Goal: Task Accomplishment & Management: Complete application form

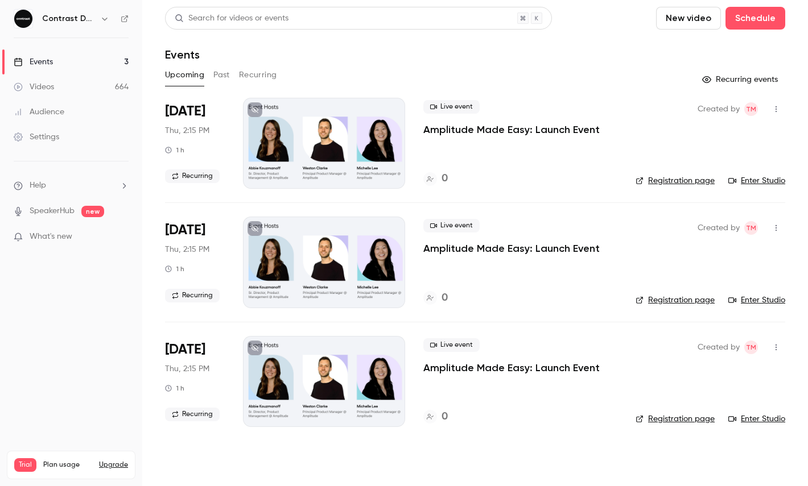
click at [100, 19] on button "button" at bounding box center [105, 19] width 14 height 14
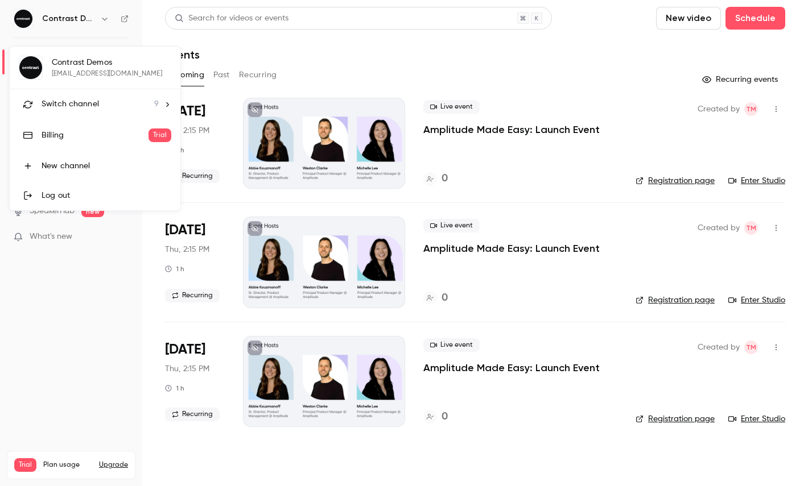
click at [79, 103] on span "Switch channel" at bounding box center [70, 104] width 57 height 12
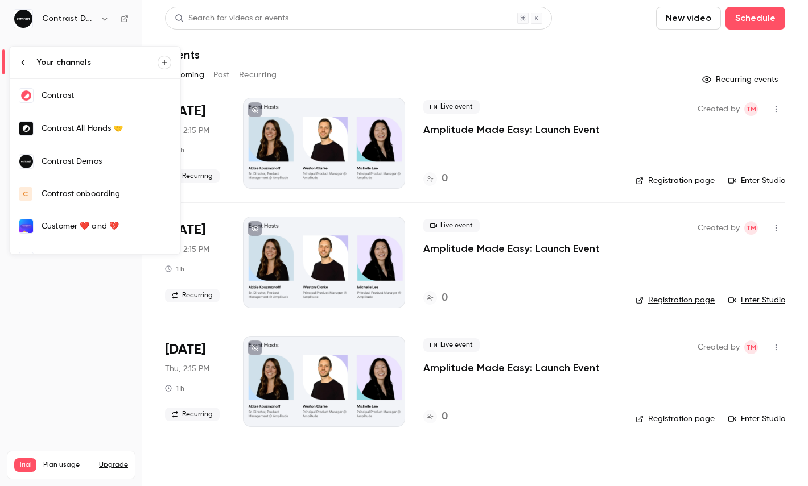
click at [107, 88] on link "Contrast" at bounding box center [95, 95] width 171 height 33
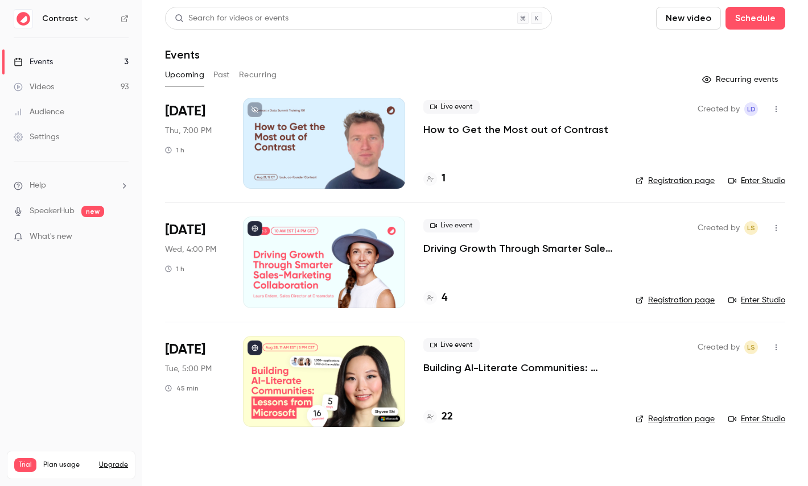
click at [89, 89] on link "Videos 93" at bounding box center [71, 87] width 142 height 25
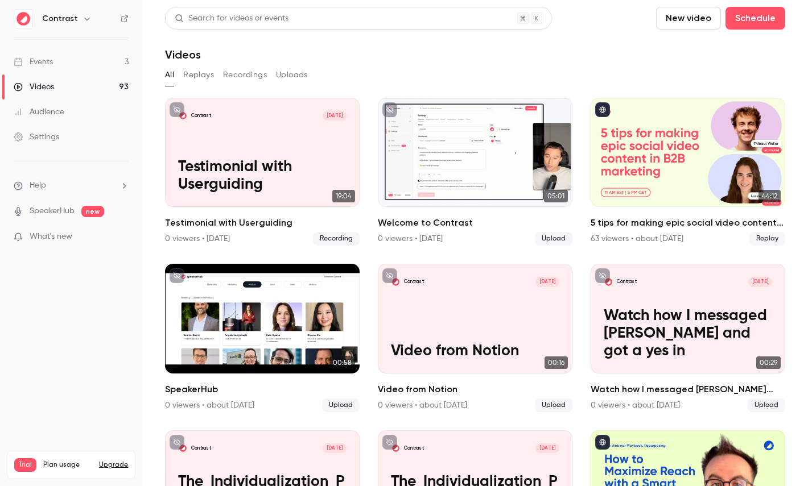
click at [84, 19] on icon "button" at bounding box center [86, 19] width 5 height 3
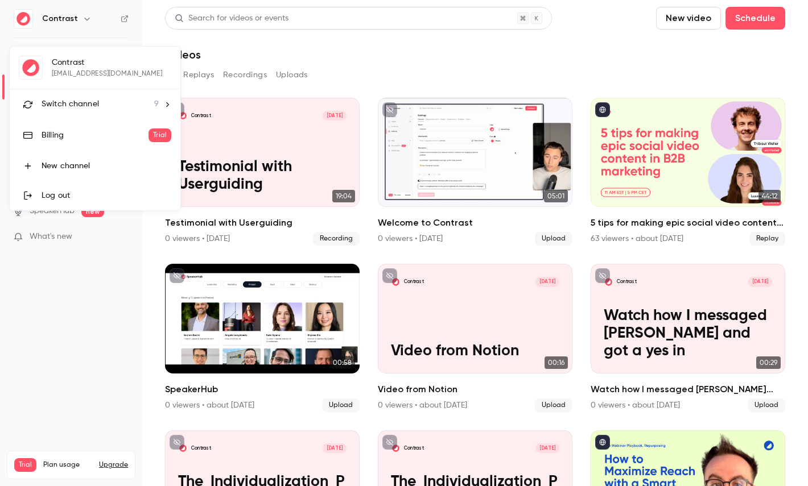
click at [92, 93] on li "Switch channel 9" at bounding box center [95, 104] width 171 height 30
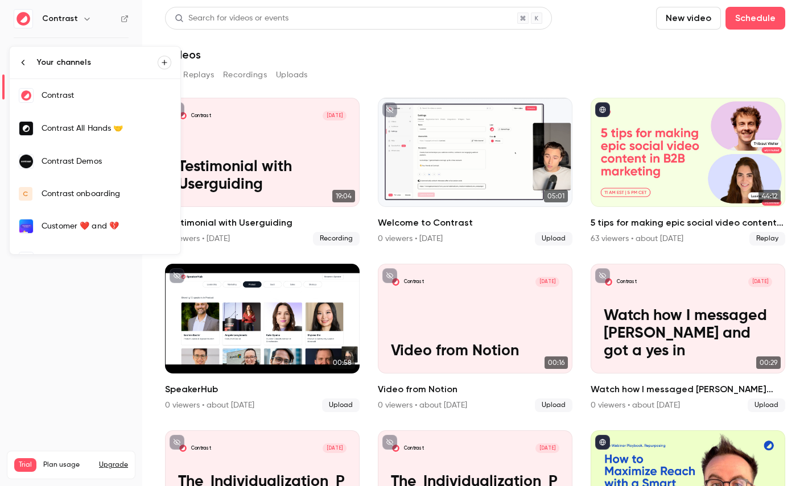
click at [112, 154] on link "Contrast Demos" at bounding box center [95, 161] width 171 height 33
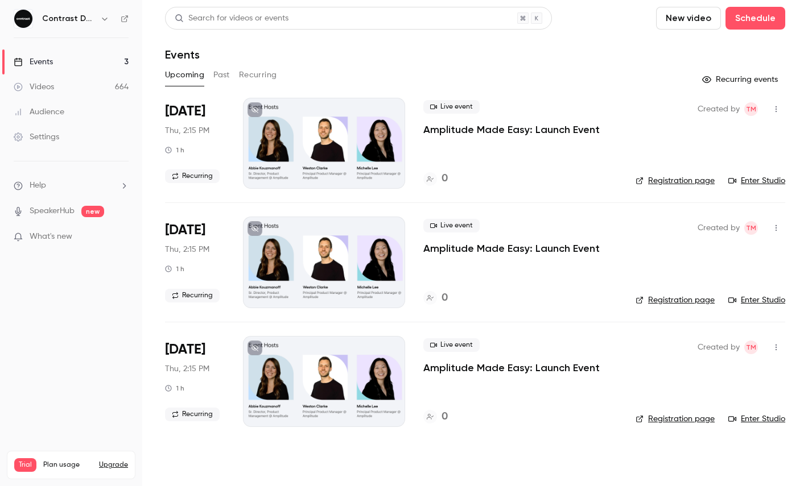
click at [110, 82] on link "Videos 664" at bounding box center [71, 87] width 142 height 25
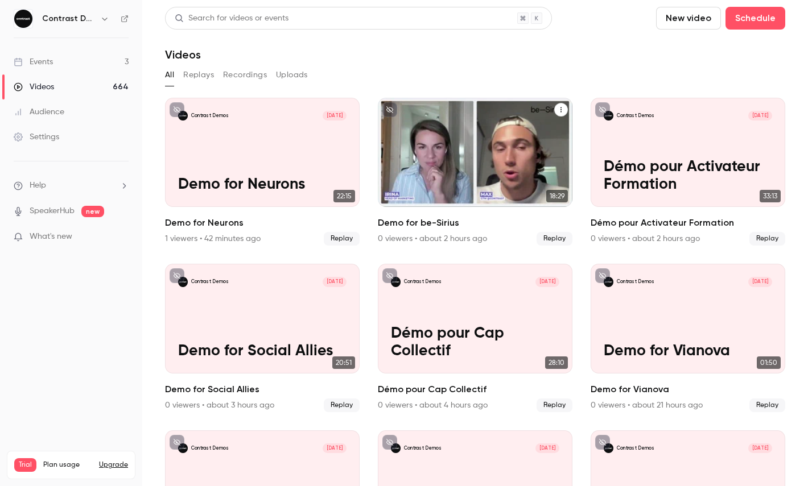
click at [562, 109] on icon "Demo for be-Sirius" at bounding box center [561, 109] width 7 height 7
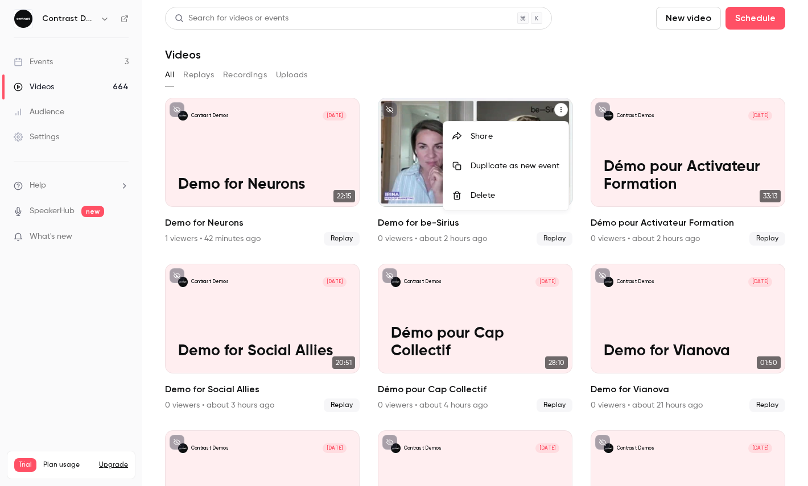
click at [513, 131] on div "Share" at bounding box center [514, 136] width 89 height 11
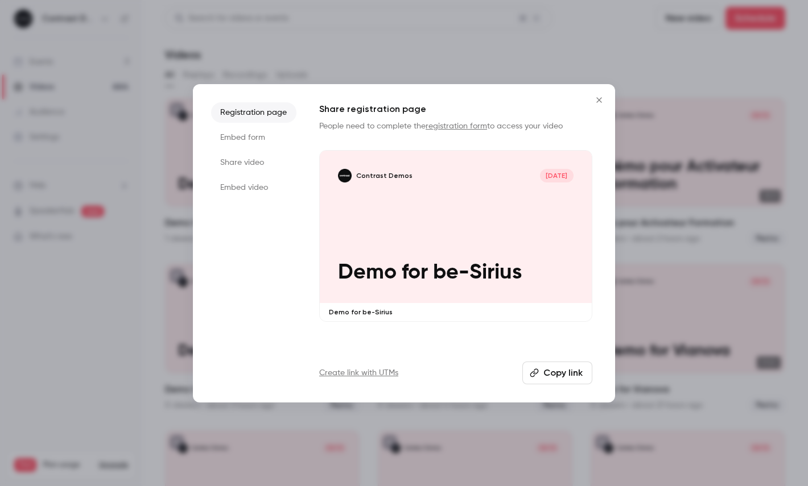
click at [265, 169] on li "Share video" at bounding box center [253, 162] width 85 height 20
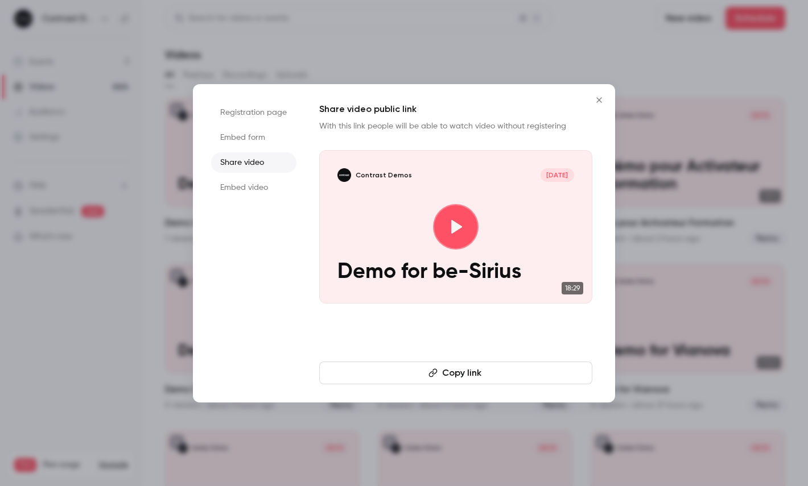
click at [422, 375] on button "Copy link" at bounding box center [455, 373] width 273 height 23
click at [127, 110] on div at bounding box center [404, 243] width 808 height 486
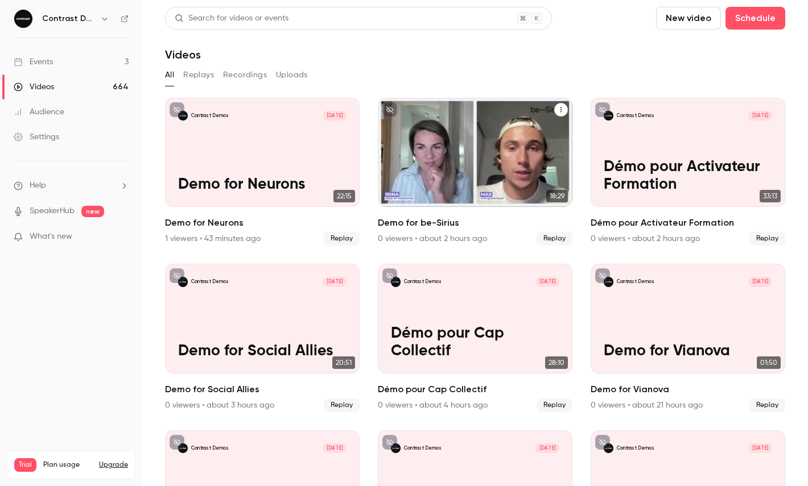
click at [105, 18] on icon "button" at bounding box center [104, 18] width 9 height 9
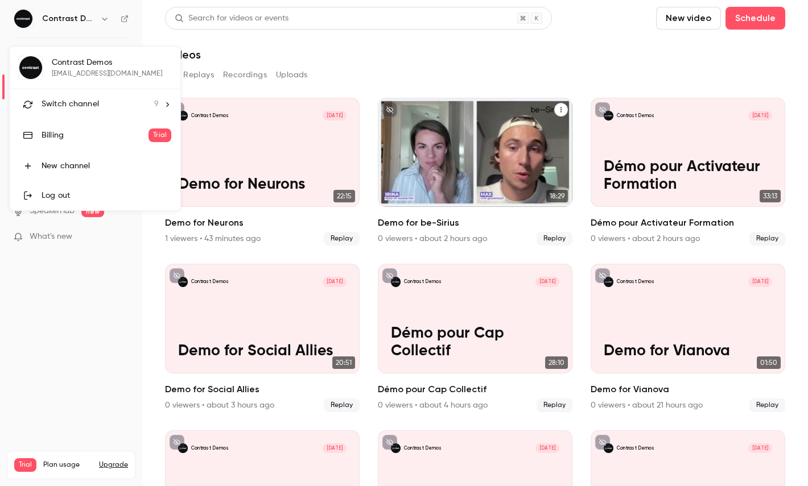
click at [95, 99] on span "Switch channel" at bounding box center [70, 104] width 57 height 12
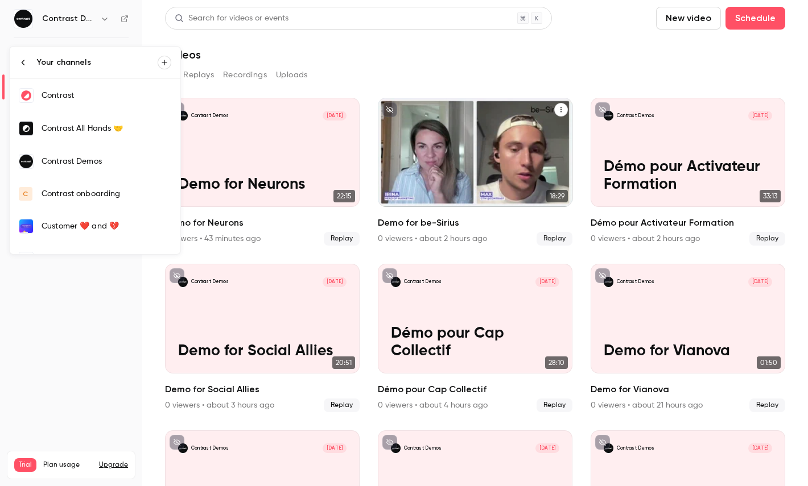
click at [96, 98] on div "Contrast" at bounding box center [107, 95] width 130 height 11
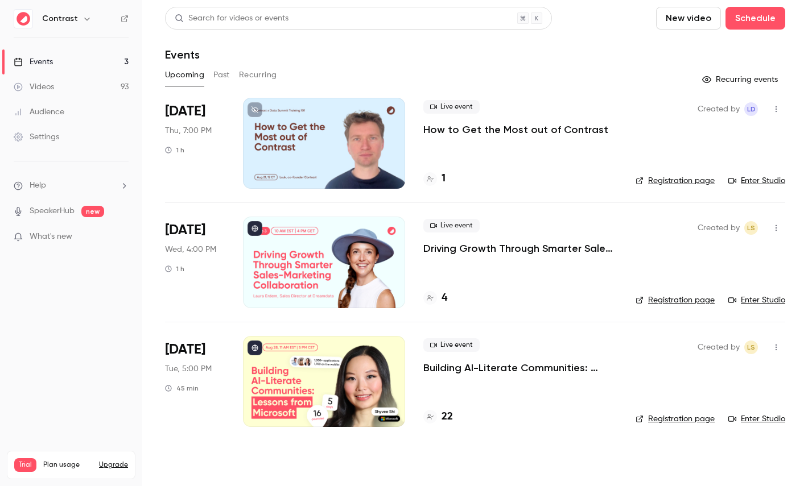
click at [86, 92] on link "Videos 93" at bounding box center [71, 87] width 142 height 25
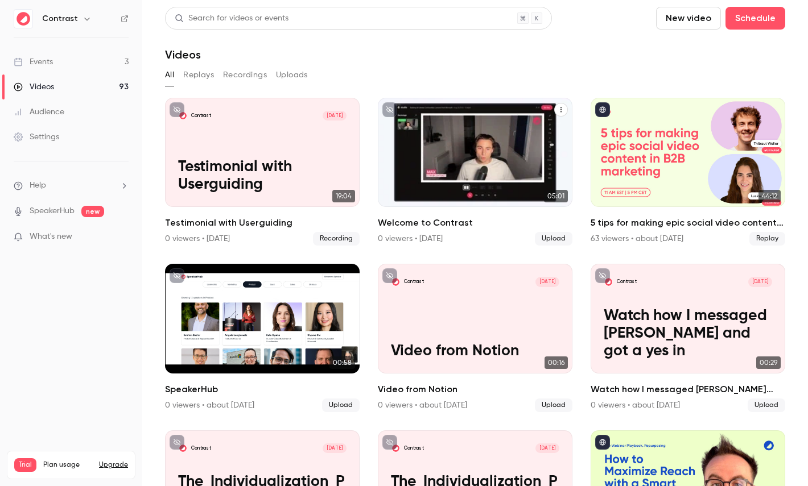
click at [558, 111] on icon "Welcome to Contrast" at bounding box center [561, 109] width 7 height 7
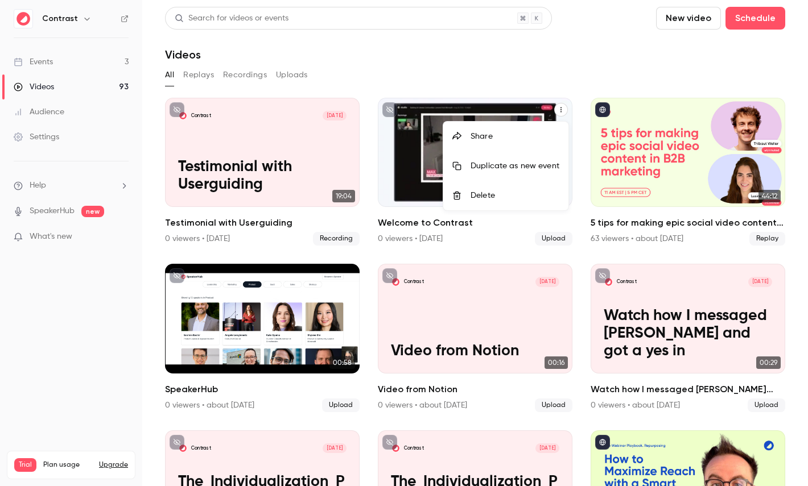
click at [470, 148] on li "Share" at bounding box center [505, 137] width 125 height 30
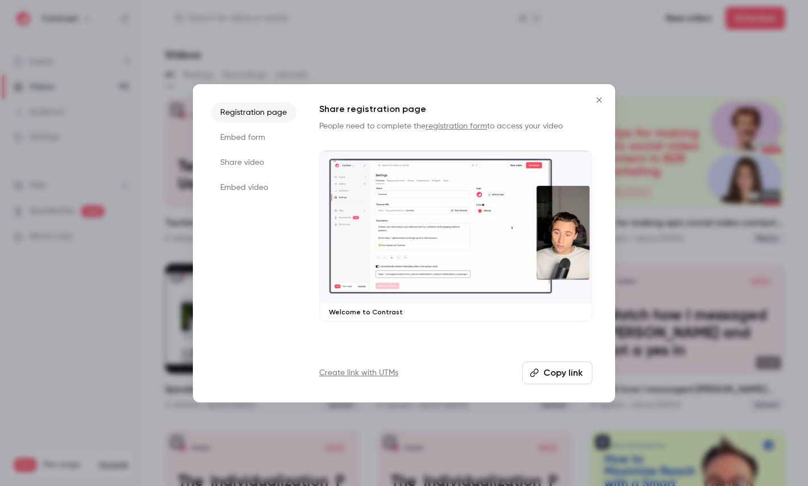
click at [262, 172] on li "Share video" at bounding box center [253, 162] width 85 height 20
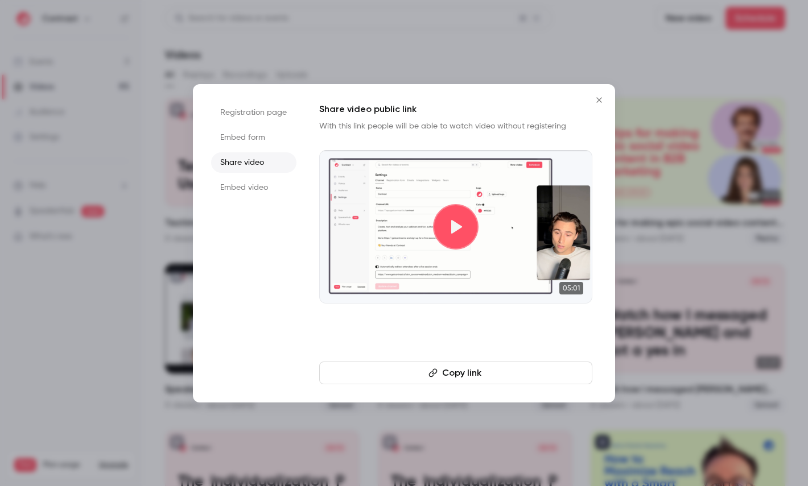
click at [423, 372] on button "Copy link" at bounding box center [455, 373] width 273 height 23
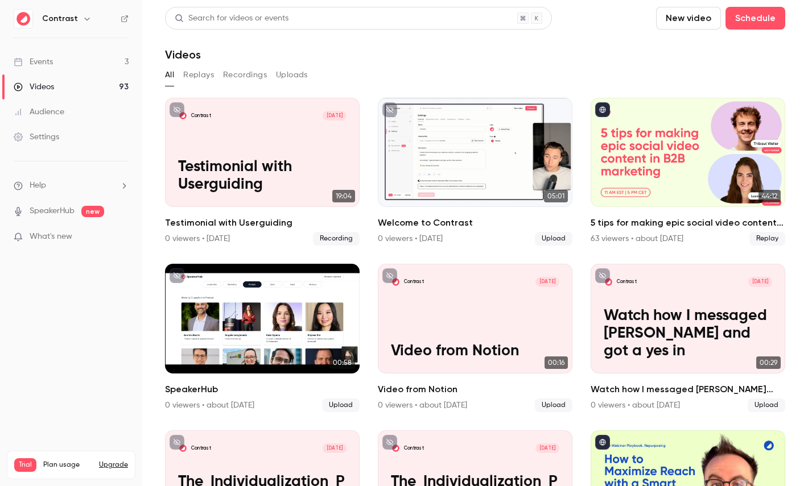
click at [84, 18] on icon "button" at bounding box center [86, 19] width 5 height 3
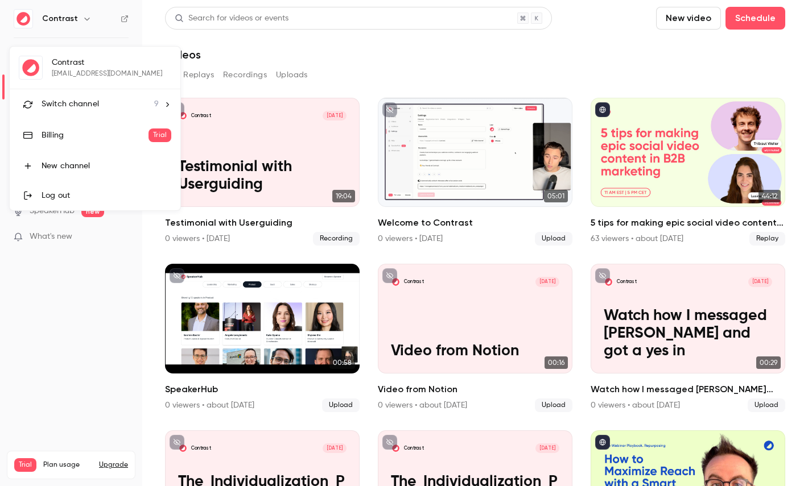
click at [80, 106] on span "Switch channel" at bounding box center [70, 104] width 57 height 12
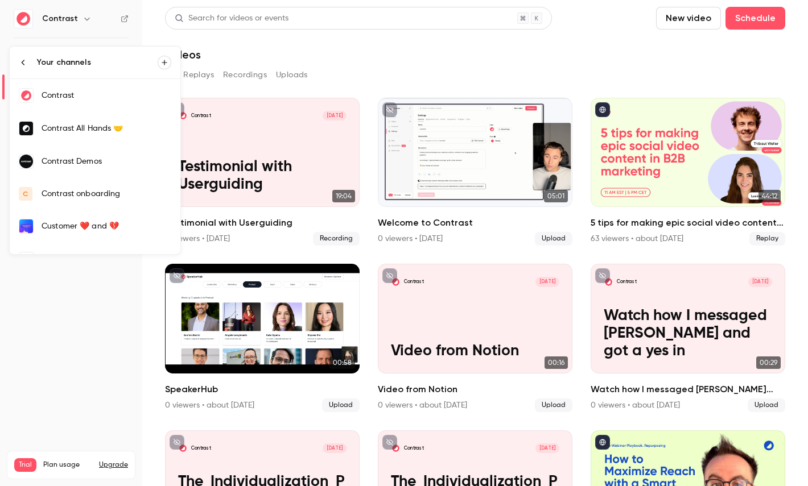
click at [96, 150] on link "Contrast Demos" at bounding box center [95, 161] width 171 height 33
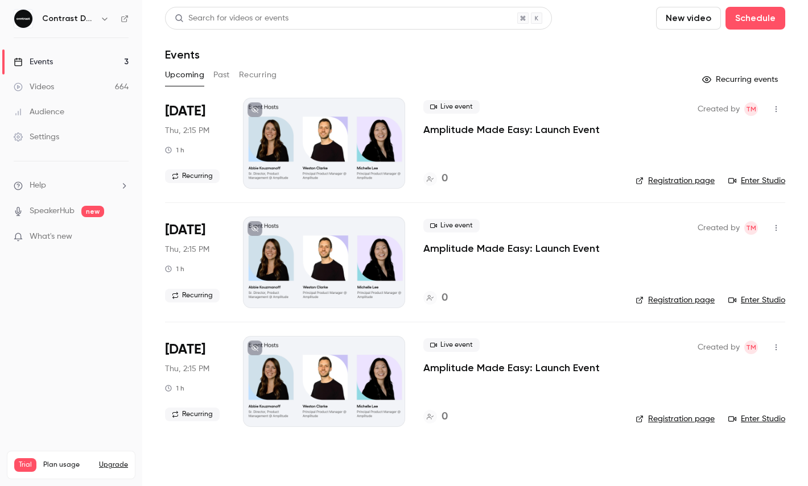
click at [80, 91] on link "Videos 664" at bounding box center [71, 87] width 142 height 25
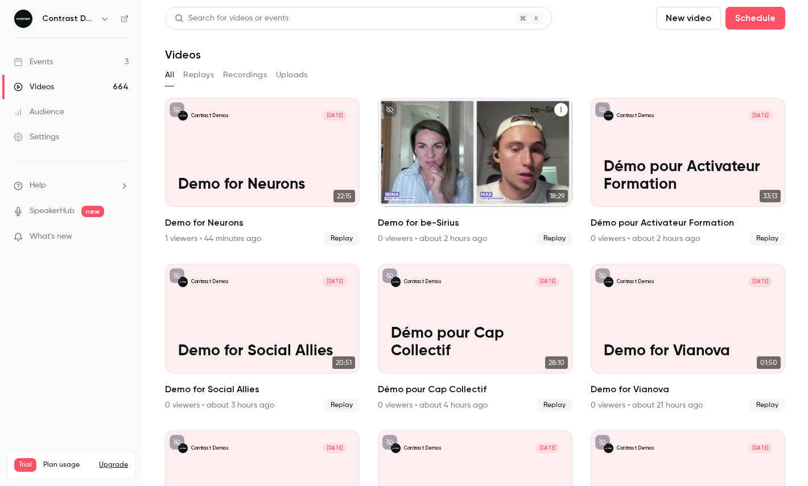
click at [509, 142] on div "Contrast Demos Aug 13 Demo for be-Sirius" at bounding box center [475, 152] width 195 height 109
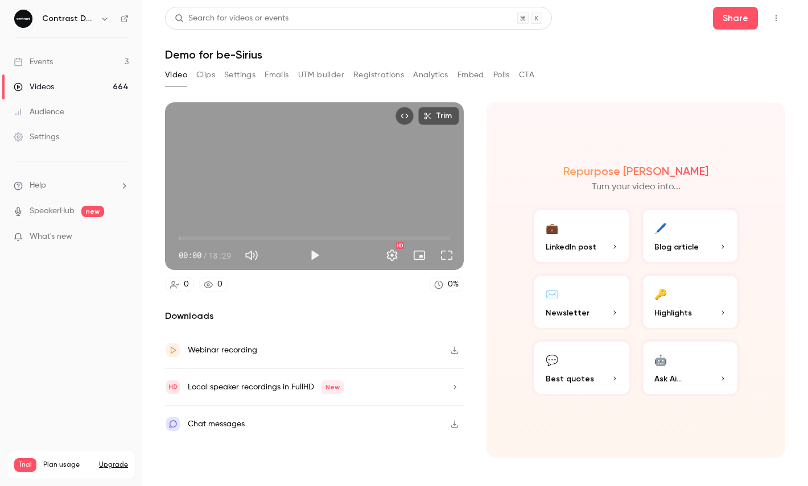
click at [424, 236] on span "00:00" at bounding box center [314, 238] width 271 height 18
click at [362, 172] on div "Trim 16:42 16:42 / 18:29 HD" at bounding box center [314, 186] width 299 height 168
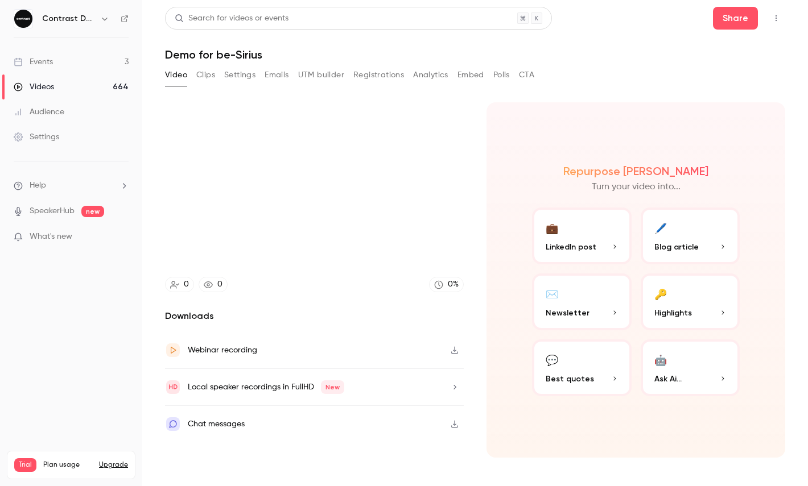
click at [529, 140] on div "Repurpose Ai Turn your video into... 💼 LinkedIn post 🖊️ Blog article ✉️ Newslet…" at bounding box center [635, 280] width 299 height 356
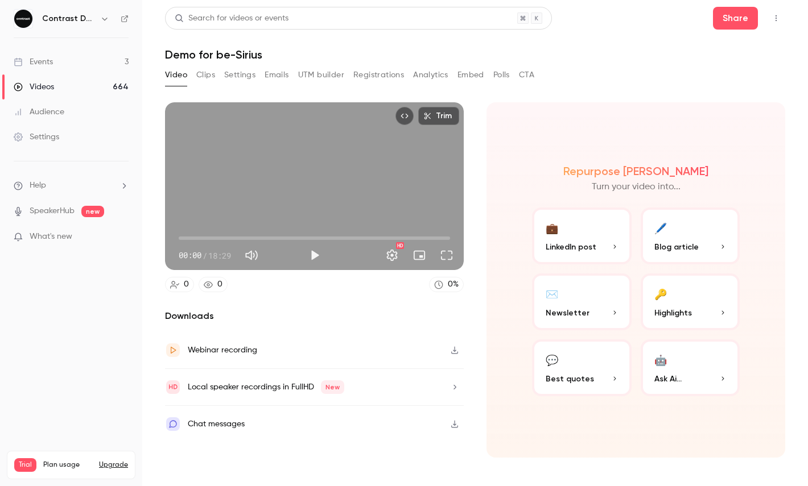
type input "*"
click at [107, 90] on link "Videos 664" at bounding box center [71, 87] width 142 height 25
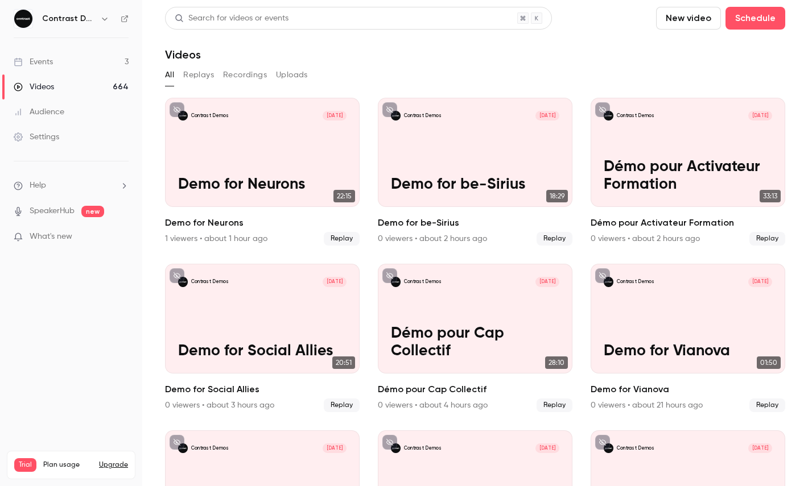
click at [98, 22] on button "button" at bounding box center [105, 19] width 14 height 14
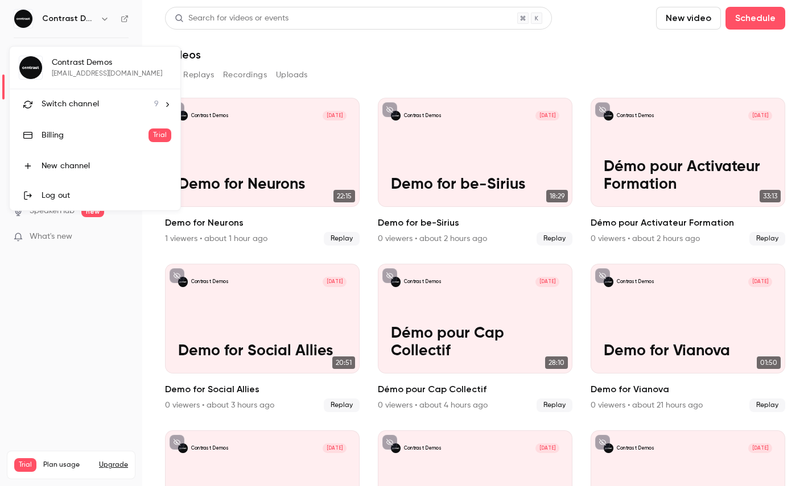
click at [97, 96] on li "Switch channel 9" at bounding box center [95, 104] width 171 height 30
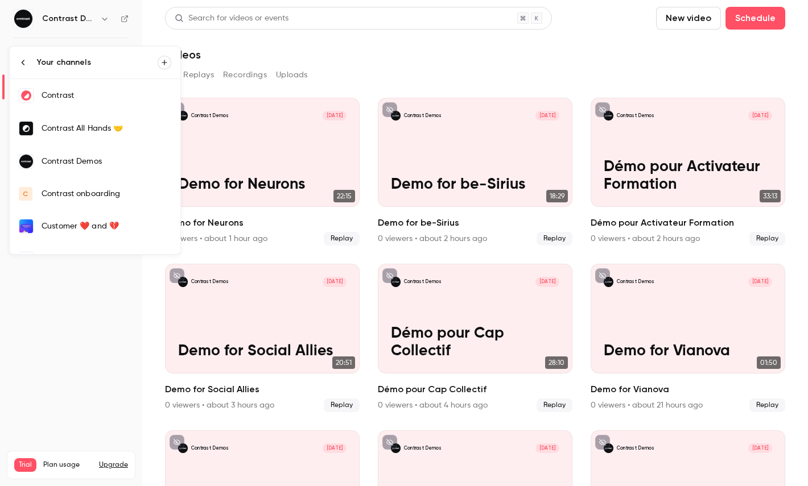
click at [104, 93] on div "Contrast" at bounding box center [107, 95] width 130 height 11
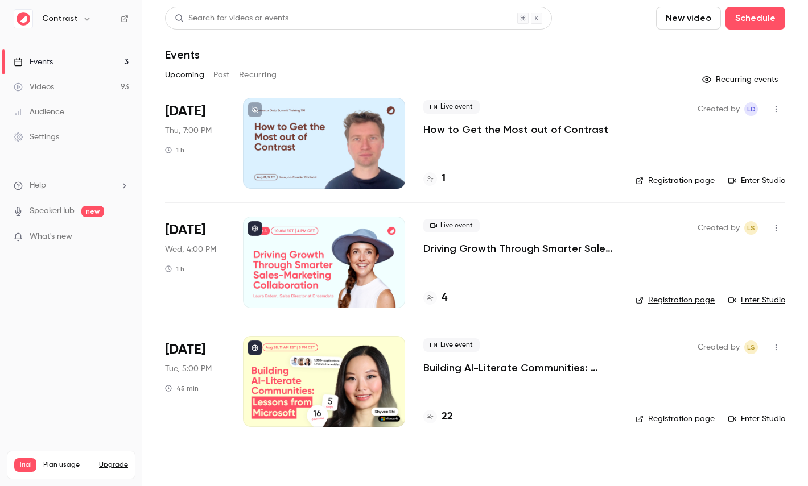
click at [96, 87] on link "Videos 93" at bounding box center [71, 87] width 142 height 25
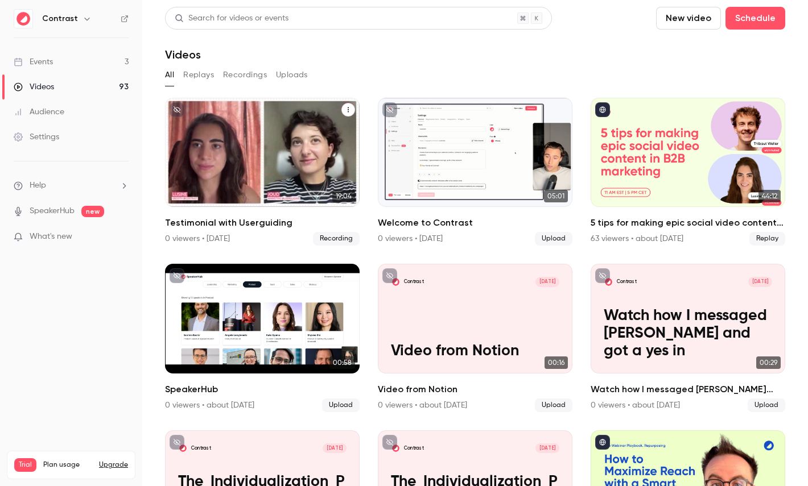
click at [257, 136] on div "Contrast Aug 7 Testimonial with Userguiding" at bounding box center [262, 152] width 195 height 109
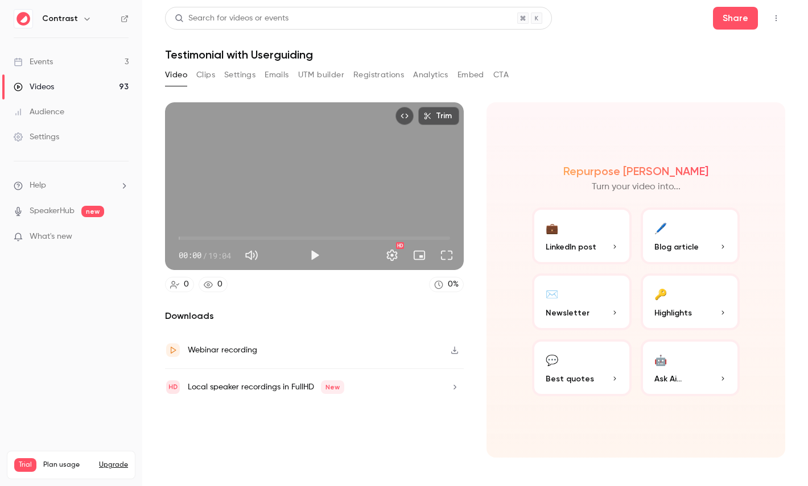
click at [296, 197] on div "Trim 00:00 00:00 / 19:04 HD" at bounding box center [314, 186] width 299 height 168
click at [445, 253] on button "Full screen" at bounding box center [446, 255] width 23 height 23
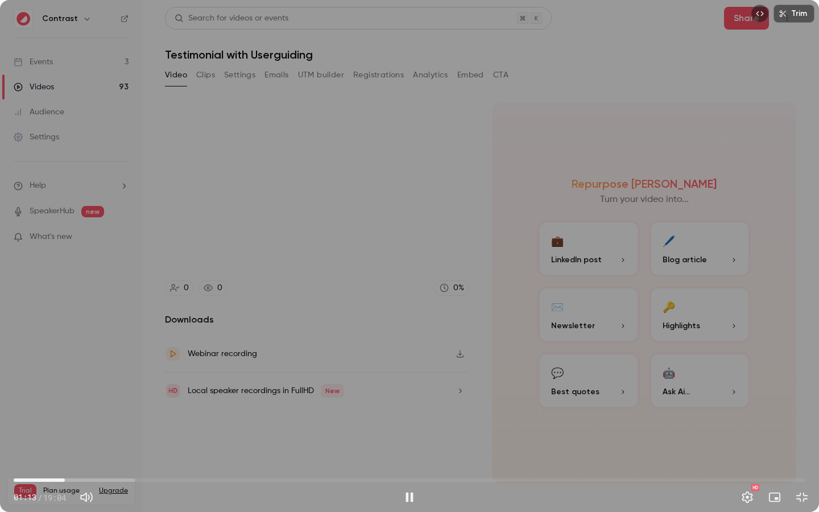
click at [107, 481] on span "01:13" at bounding box center [410, 480] width 792 height 18
click at [144, 481] on span "03:08" at bounding box center [410, 480] width 792 height 18
click at [212, 481] on span "04:46" at bounding box center [410, 480] width 792 height 18
click at [298, 478] on span "04:46" at bounding box center [410, 480] width 792 height 18
click at [359, 480] on span "06:50" at bounding box center [410, 480] width 792 height 18
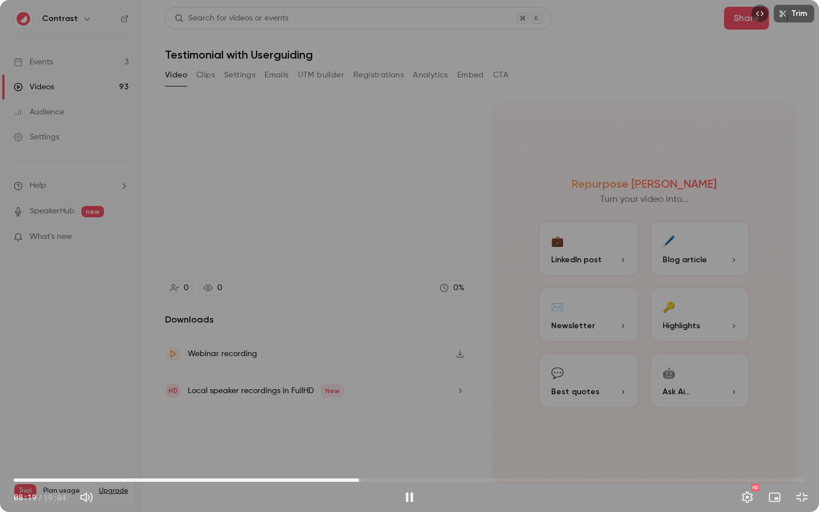
click at [427, 478] on span "08:19" at bounding box center [410, 480] width 792 height 18
click at [511, 479] on span "11:58" at bounding box center [410, 480] width 792 height 18
click at [598, 477] on span "14:04" at bounding box center [410, 480] width 792 height 18
click at [525, 196] on div "Trim 14:09 14:09 / 19:04 HD" at bounding box center [409, 256] width 819 height 512
click at [675, 210] on div "Trim 14:10 14:10 / 19:04 HD" at bounding box center [409, 256] width 819 height 512
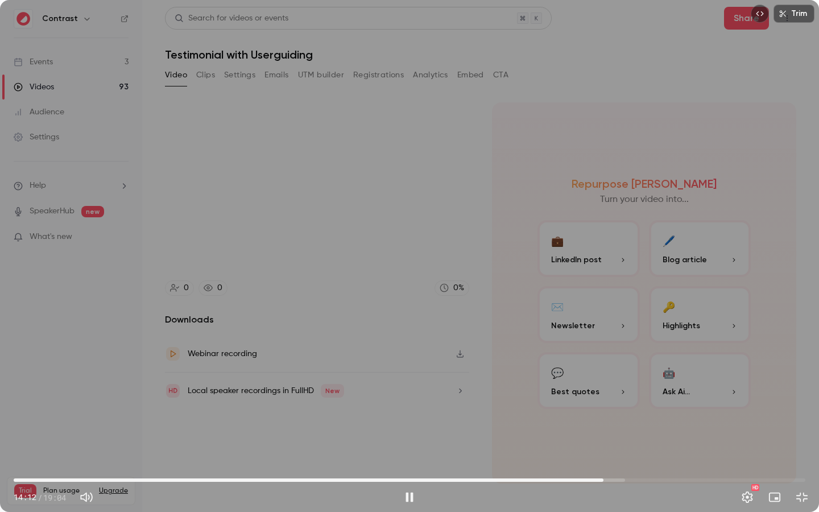
click at [651, 478] on span "14:12" at bounding box center [410, 480] width 792 height 18
click at [709, 482] on span "15:22" at bounding box center [410, 480] width 792 height 18
click at [753, 480] on span "17:48" at bounding box center [410, 480] width 792 height 18
click at [782, 482] on span "17:50" at bounding box center [410, 480] width 792 height 18
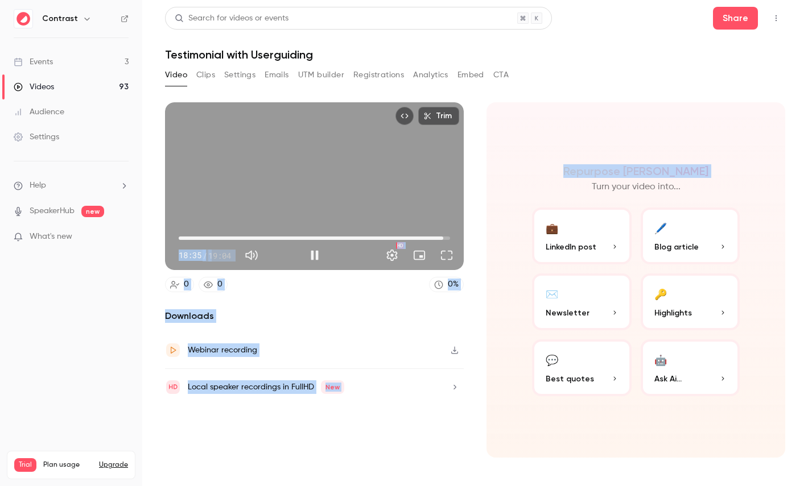
click at [526, 151] on div "Repurpose Ai Turn your video into... 💼 LinkedIn post 🖊️ Blog article ✉️ Newslet…" at bounding box center [635, 280] width 299 height 356
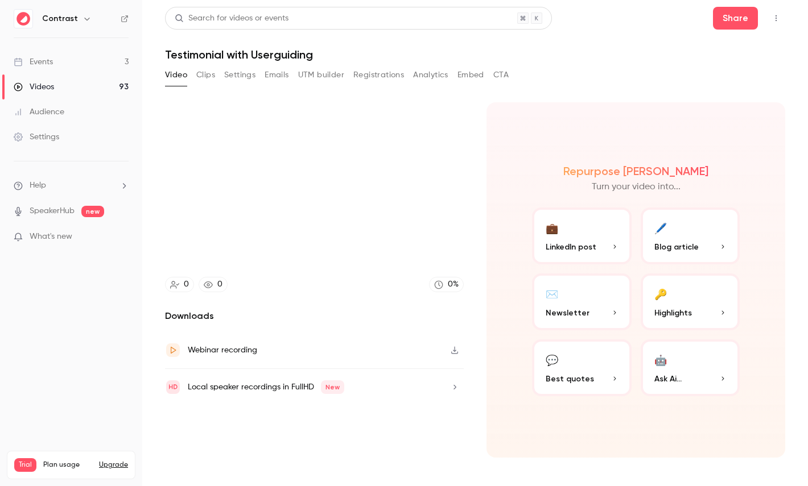
click at [509, 164] on div "Repurpose Ai Turn your video into... 💼 LinkedIn post 🖊️ Blog article ✉️ Newslet…" at bounding box center [635, 280] width 299 height 356
type input "******"
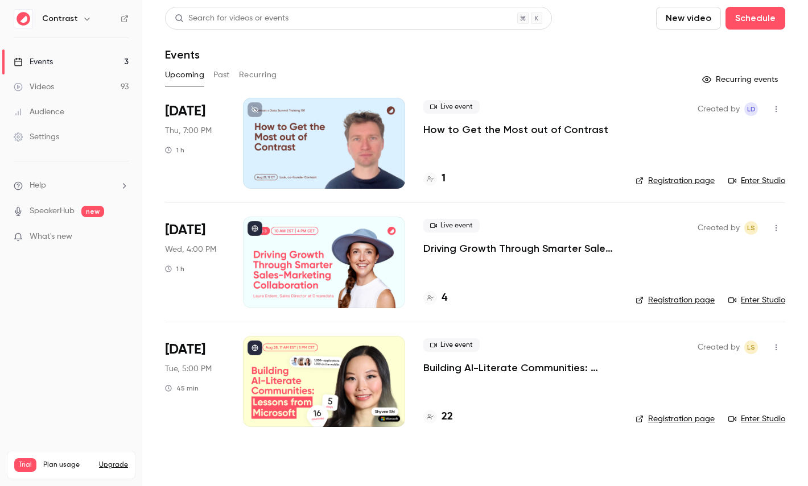
click at [82, 20] on icon "button" at bounding box center [86, 18] width 9 height 9
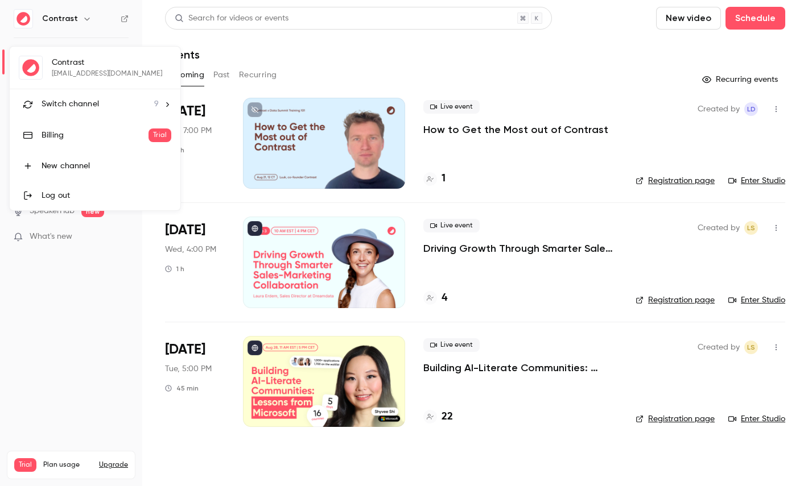
click at [123, 100] on div "Switch channel 9" at bounding box center [100, 104] width 117 height 12
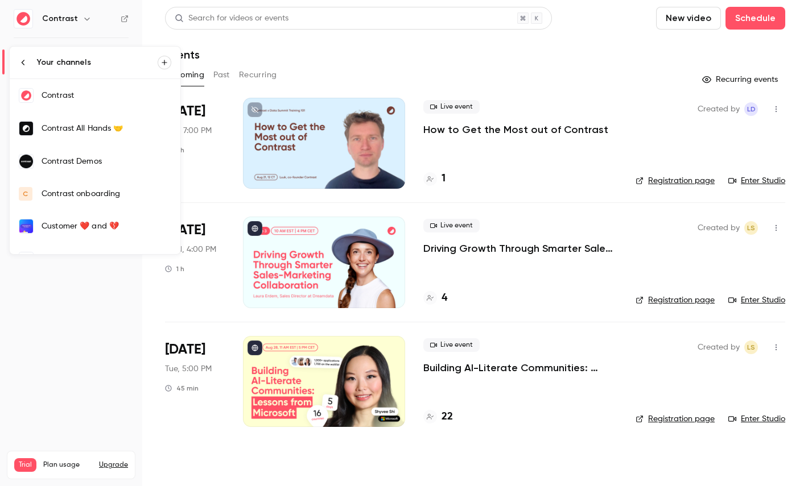
click at [109, 161] on div "Contrast Demos" at bounding box center [107, 161] width 130 height 11
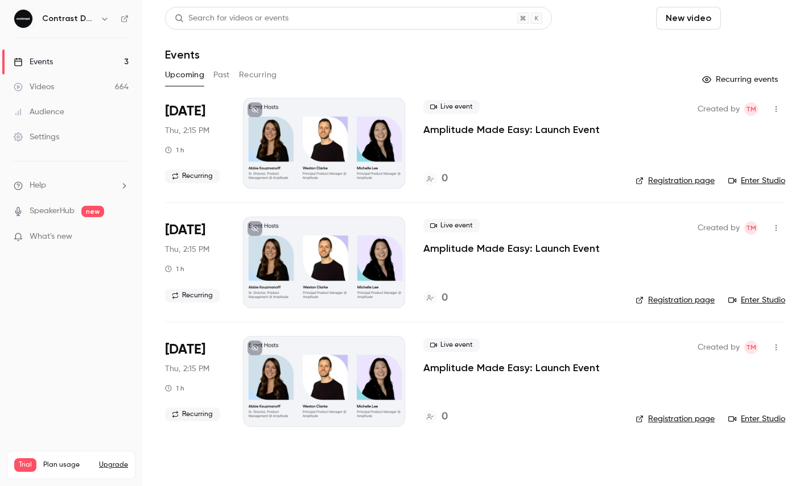
click at [761, 13] on button "Schedule" at bounding box center [755, 18] width 60 height 23
click at [744, 34] on div "One time event Recurring event" at bounding box center [723, 64] width 124 height 61
click at [735, 46] on div "One time event" at bounding box center [732, 49] width 86 height 11
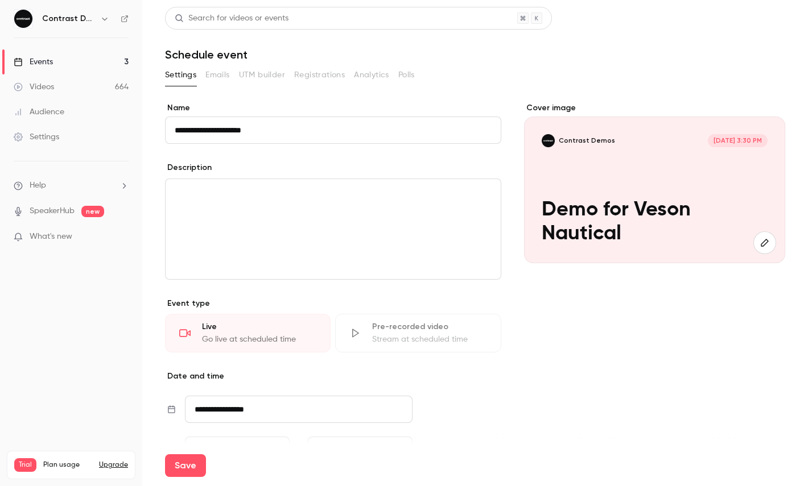
type input "**********"
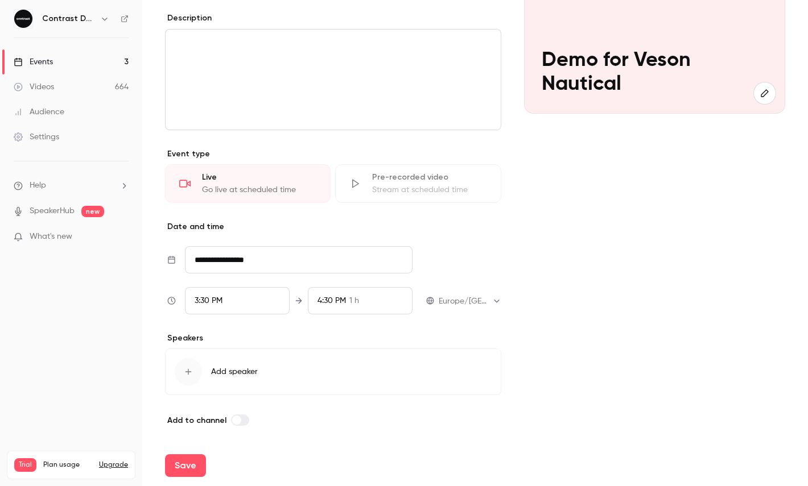
click at [238, 300] on div "3:30 PM" at bounding box center [237, 300] width 105 height 27
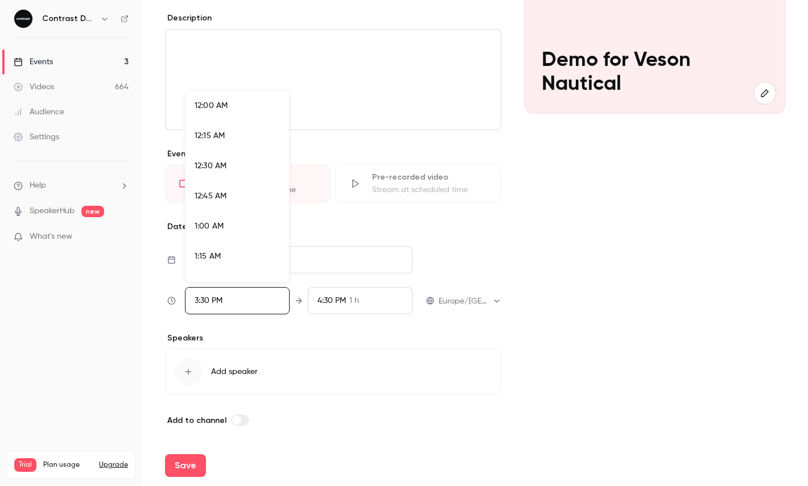
scroll to position [1789, 0]
click at [230, 246] on div "4:00 PM" at bounding box center [237, 247] width 85 height 12
click at [192, 476] on div at bounding box center [404, 243] width 808 height 486
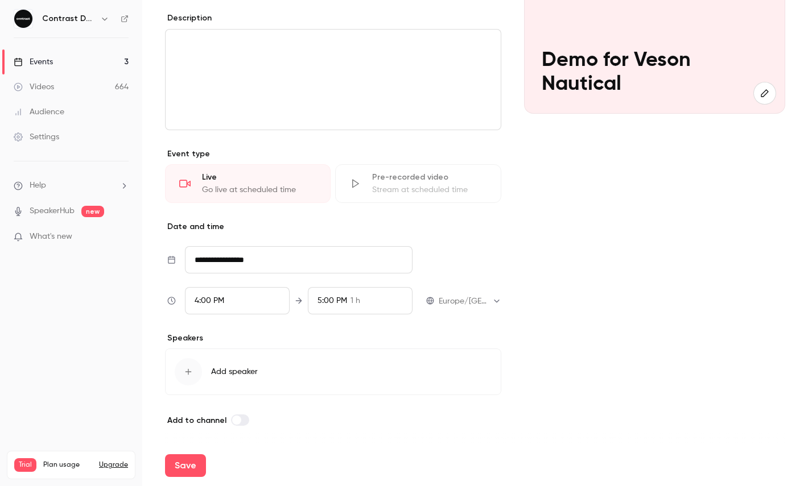
click at [195, 462] on button "Save" at bounding box center [185, 466] width 41 height 23
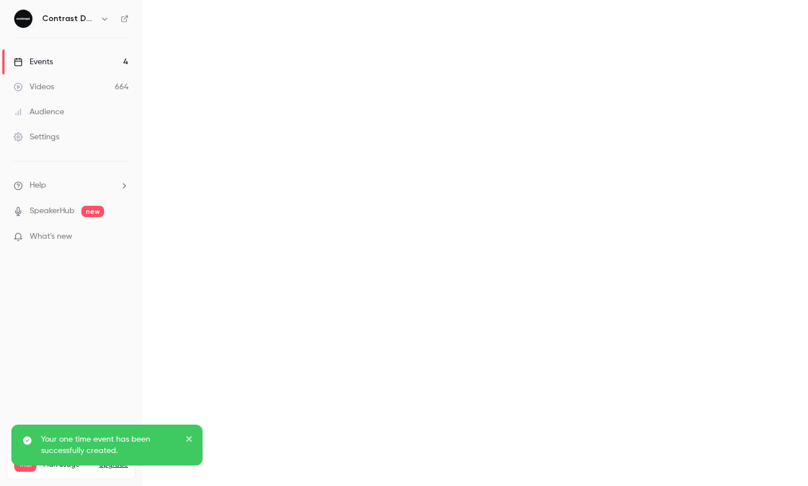
click at [782, 10] on main at bounding box center [475, 243] width 666 height 486
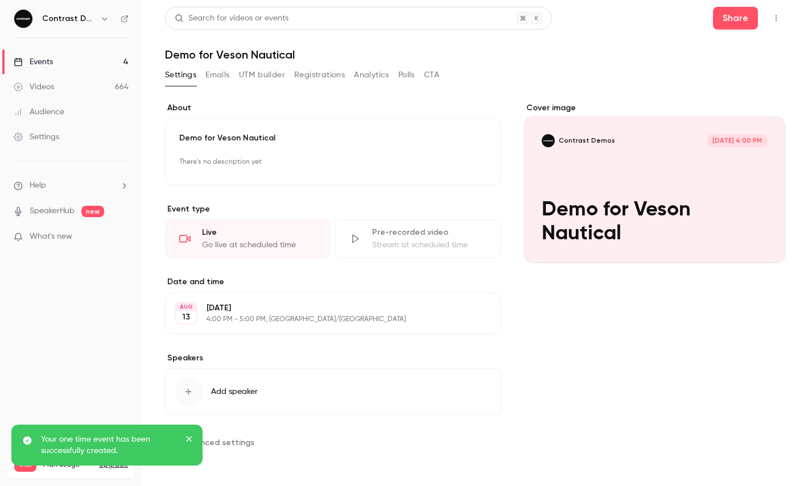
click at [777, 11] on button "button" at bounding box center [776, 18] width 18 height 18
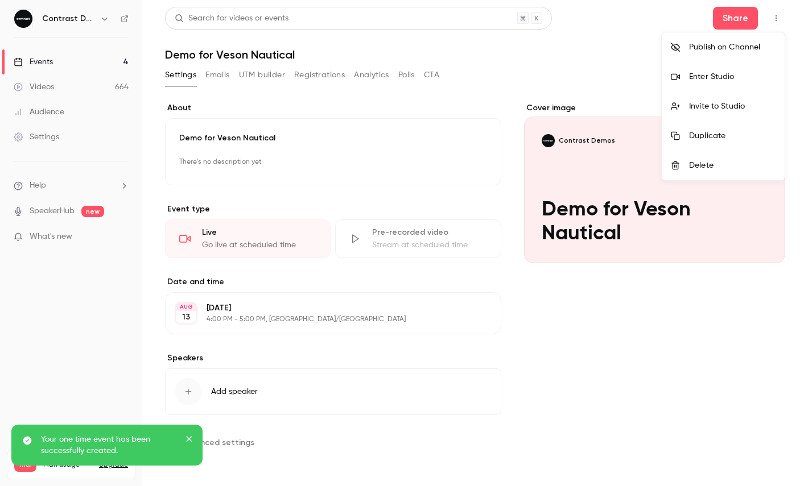
click at [722, 65] on li "Enter Studio" at bounding box center [723, 77] width 123 height 30
